Goal: Information Seeking & Learning: Check status

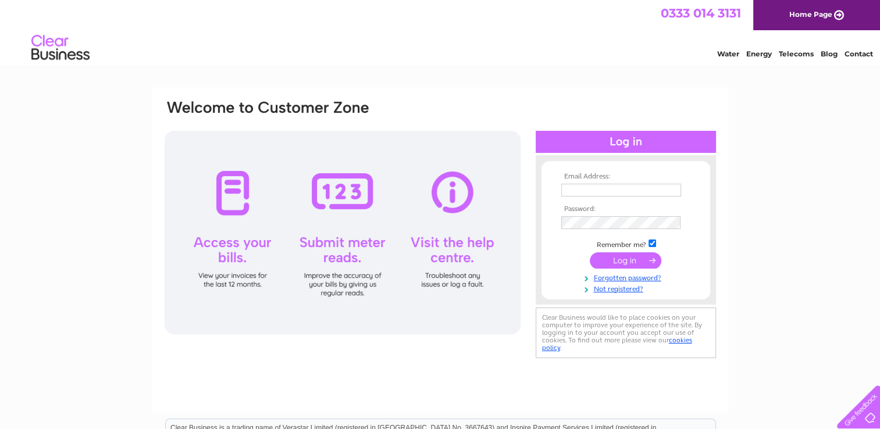
type input "[EMAIL_ADDRESS][DOMAIN_NAME]"
click at [638, 265] on input "submit" at bounding box center [626, 260] width 72 height 16
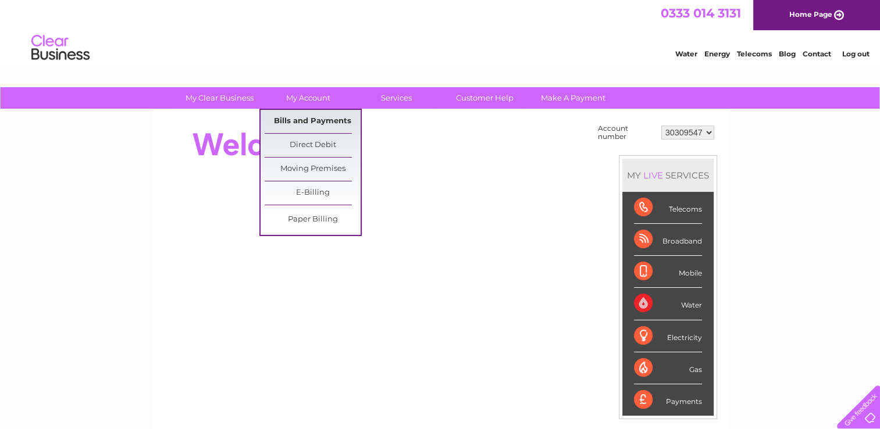
click at [311, 116] on link "Bills and Payments" at bounding box center [313, 121] width 96 height 23
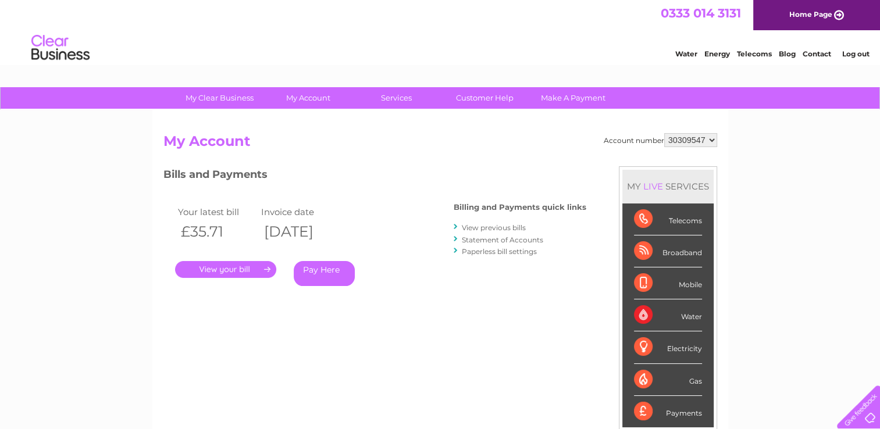
click at [464, 225] on link "View previous bills" at bounding box center [494, 227] width 64 height 9
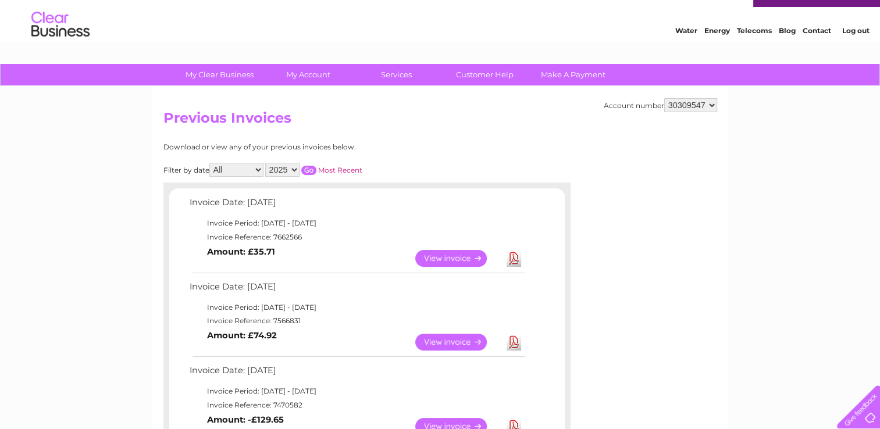
click at [766, 336] on div "My Clear Business Login Details My Details My Preferences Link Account My Accou…" at bounding box center [440, 424] width 880 height 720
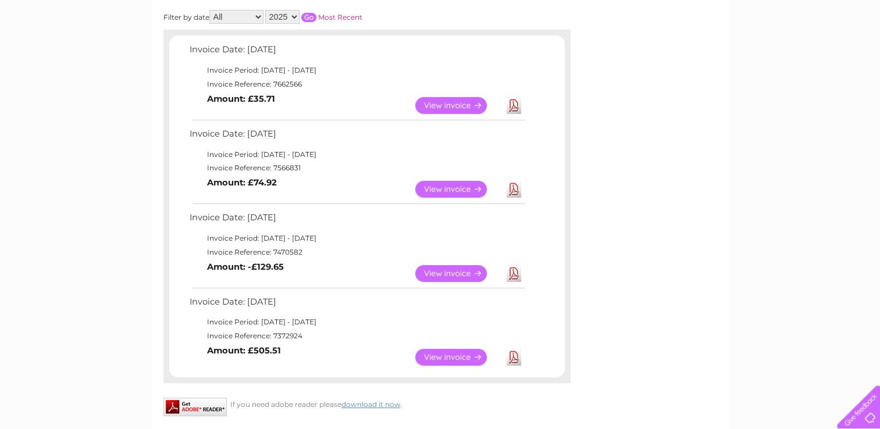
scroll to position [153, 0]
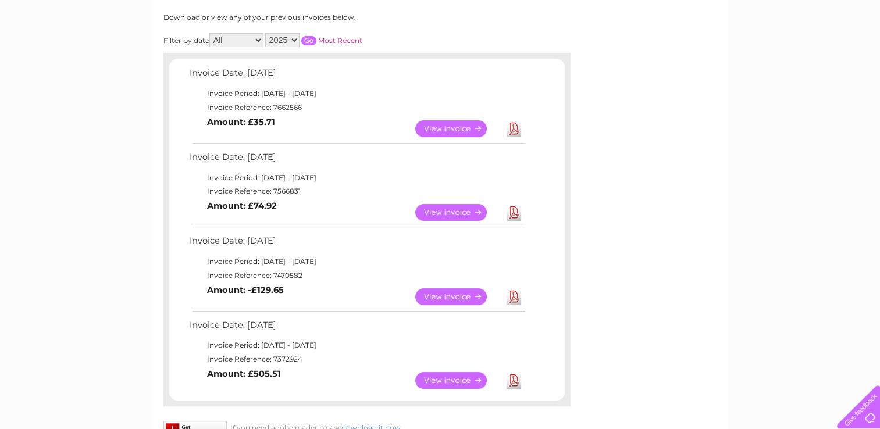
click at [287, 38] on select "2025 2024" at bounding box center [282, 40] width 34 height 14
click at [266, 33] on select "2025 2024" at bounding box center [282, 40] width 34 height 14
click at [310, 38] on input "button" at bounding box center [308, 40] width 15 height 9
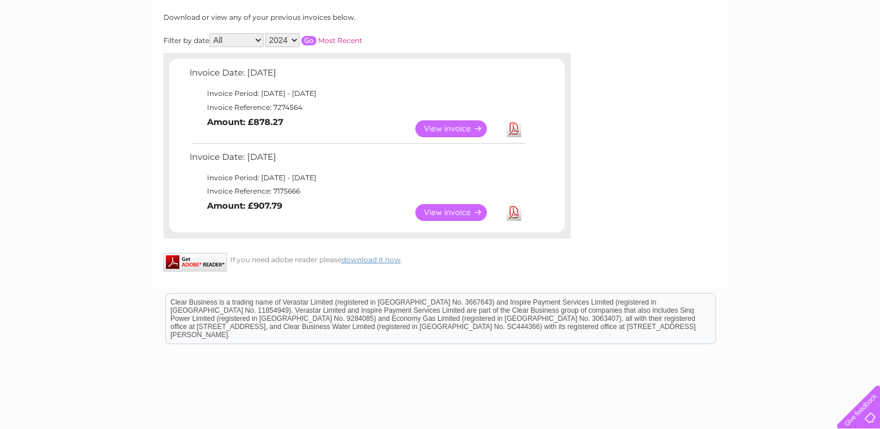
click at [279, 37] on select "2025 2024" at bounding box center [282, 40] width 34 height 14
select select "2025"
click at [266, 33] on select "2025 2024" at bounding box center [282, 40] width 34 height 14
click at [312, 36] on input "button" at bounding box center [308, 40] width 15 height 9
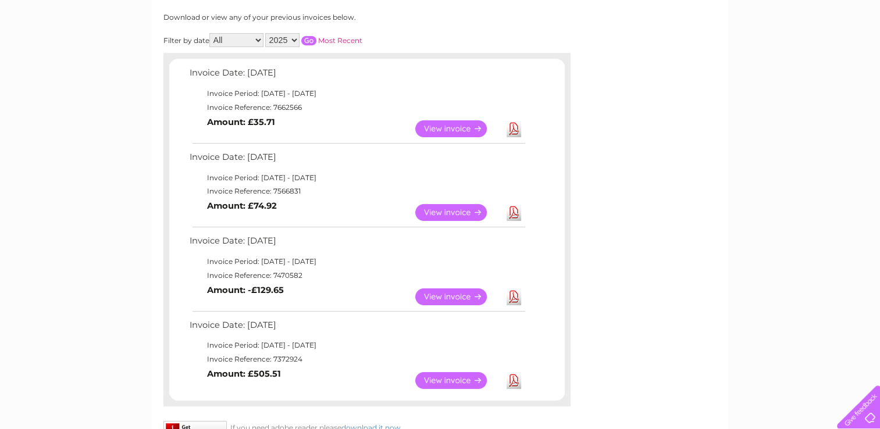
click at [609, 303] on div "Account number 30309547 Previous Invoices Download or view any of your previous…" at bounding box center [440, 206] width 576 height 499
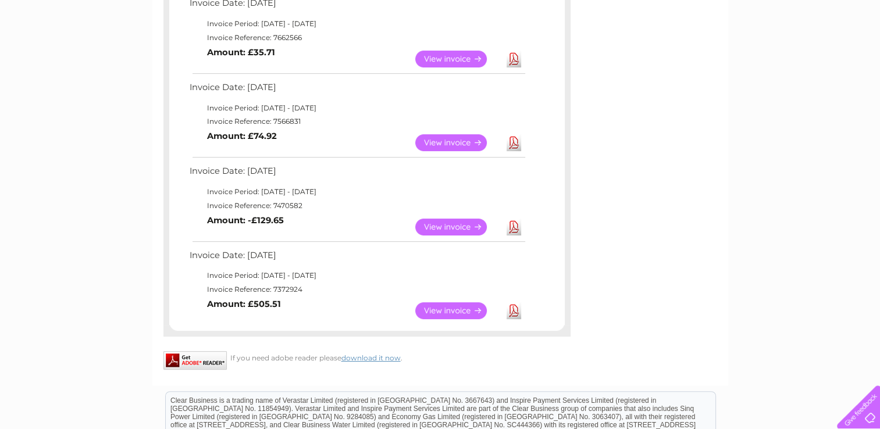
scroll to position [200, 0]
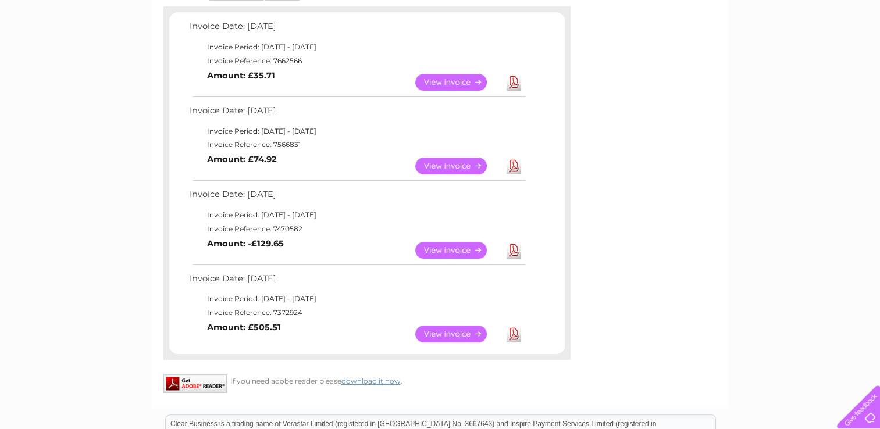
click at [470, 248] on link "View" at bounding box center [458, 250] width 86 height 17
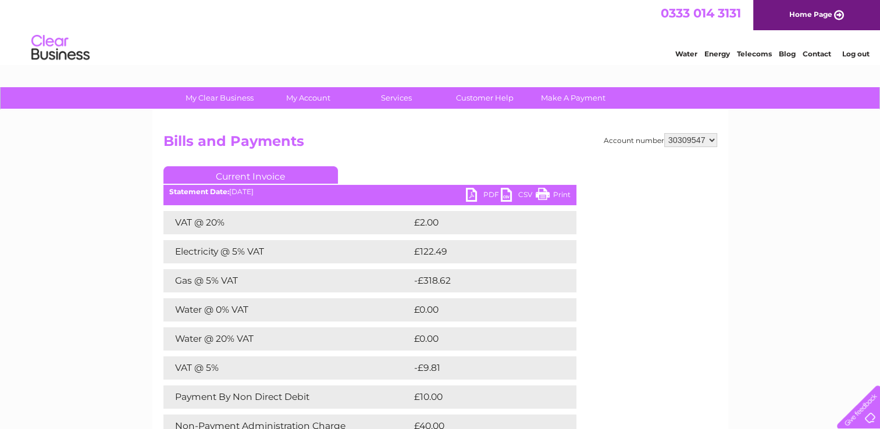
click at [635, 335] on div "Account number 30309547 Bills and Payments Current Invoice PDF CSV Print Total" at bounding box center [440, 325] width 554 height 385
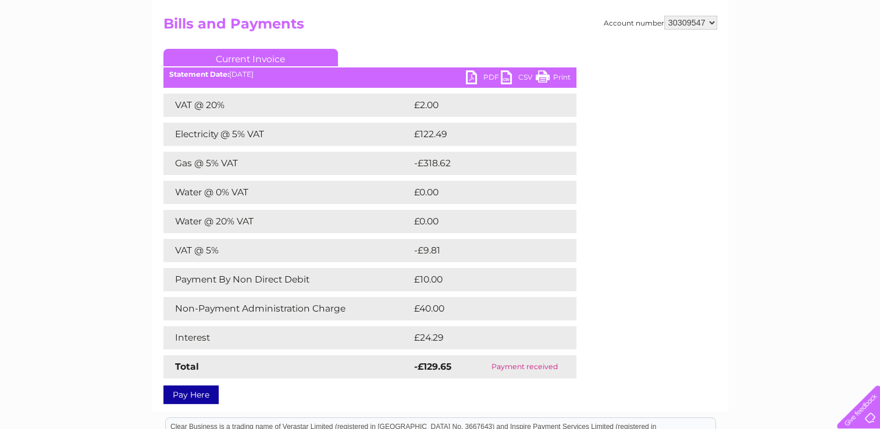
scroll to position [116, 0]
